Goal: Book appointment/travel/reservation

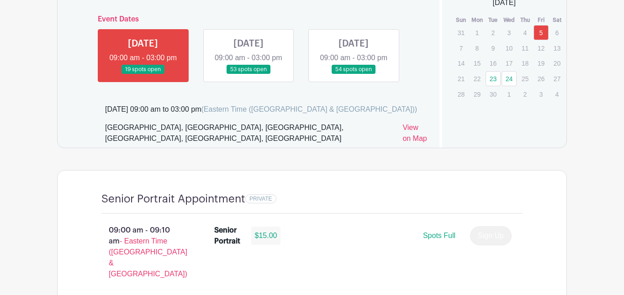
scroll to position [577, 0]
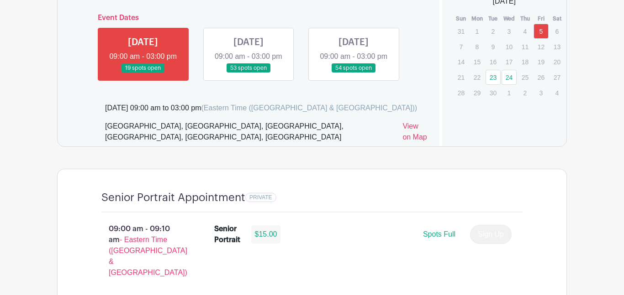
click at [248, 73] on link at bounding box center [248, 73] width 0 height 0
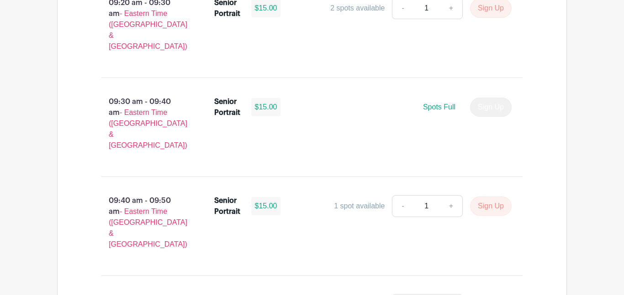
scroll to position [1005, 0]
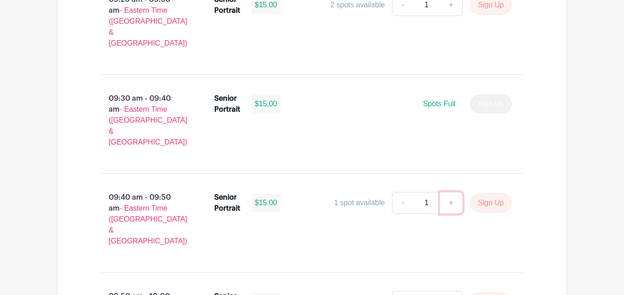
click at [452, 192] on link "+" at bounding box center [451, 203] width 23 height 22
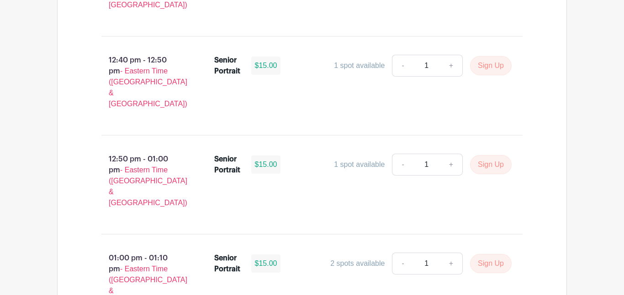
scroll to position [2975, 0]
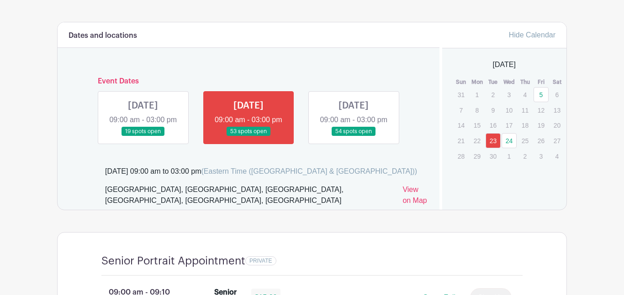
scroll to position [522, 0]
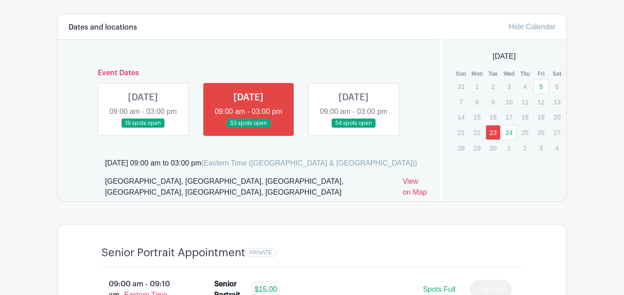
click at [509, 136] on link "24" at bounding box center [508, 132] width 15 height 15
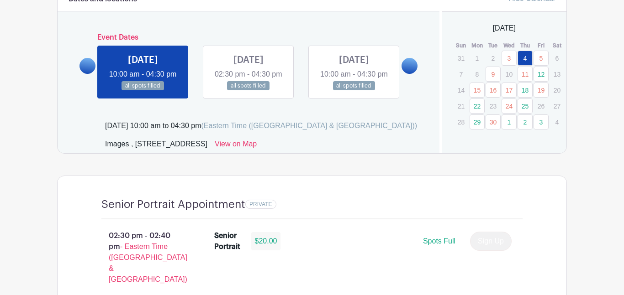
scroll to position [508, 0]
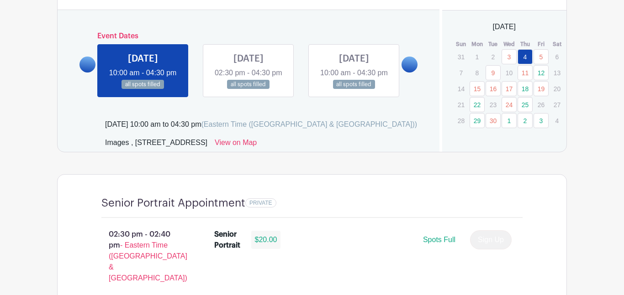
click at [542, 123] on link "3" at bounding box center [540, 120] width 15 height 15
click at [543, 93] on link "19" at bounding box center [540, 88] width 15 height 15
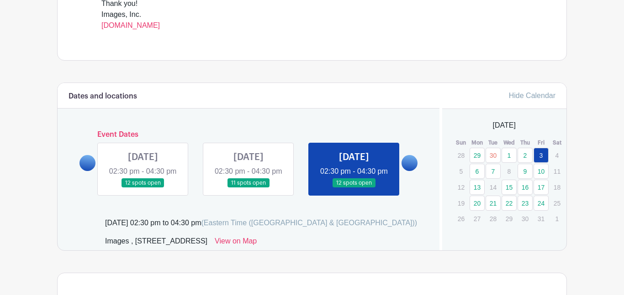
scroll to position [408, 0]
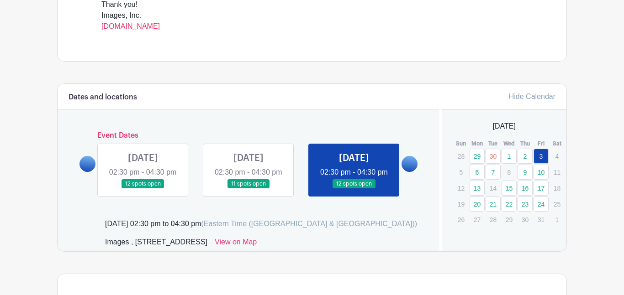
click at [87, 172] on link at bounding box center [87, 164] width 16 height 16
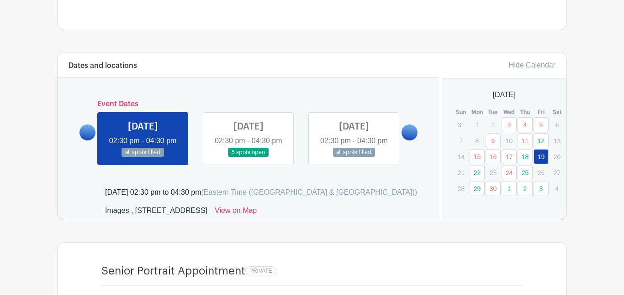
scroll to position [440, 0]
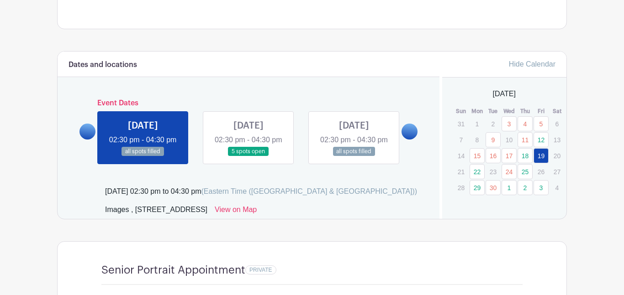
click at [542, 191] on link "3" at bounding box center [540, 187] width 15 height 15
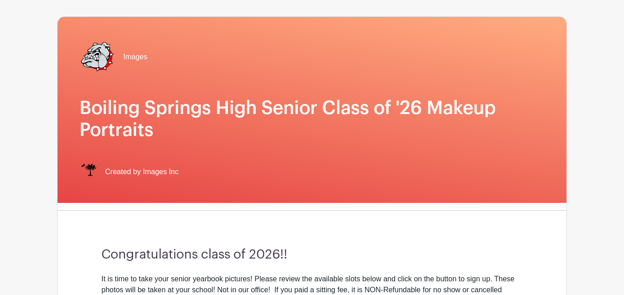
scroll to position [44, 0]
